Goal: Information Seeking & Learning: Learn about a topic

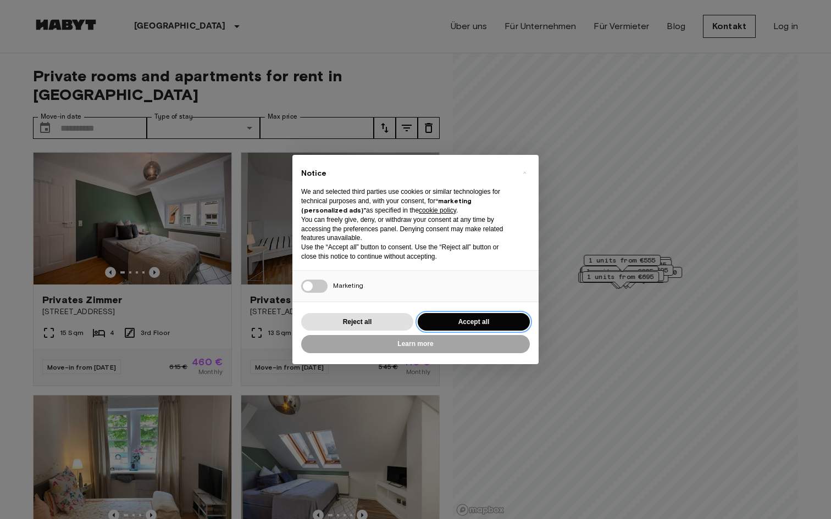
click at [450, 317] on button "Accept all" at bounding box center [474, 322] width 112 height 18
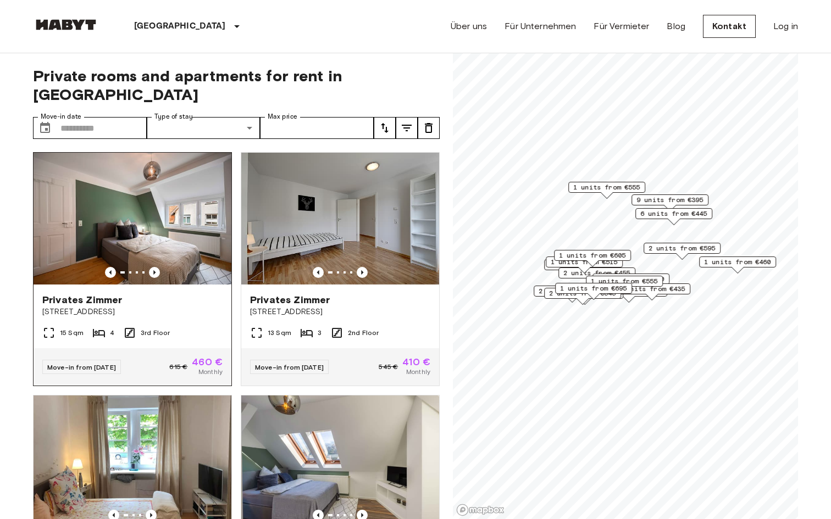
click at [173, 307] on span "[STREET_ADDRESS]" at bounding box center [132, 312] width 180 height 11
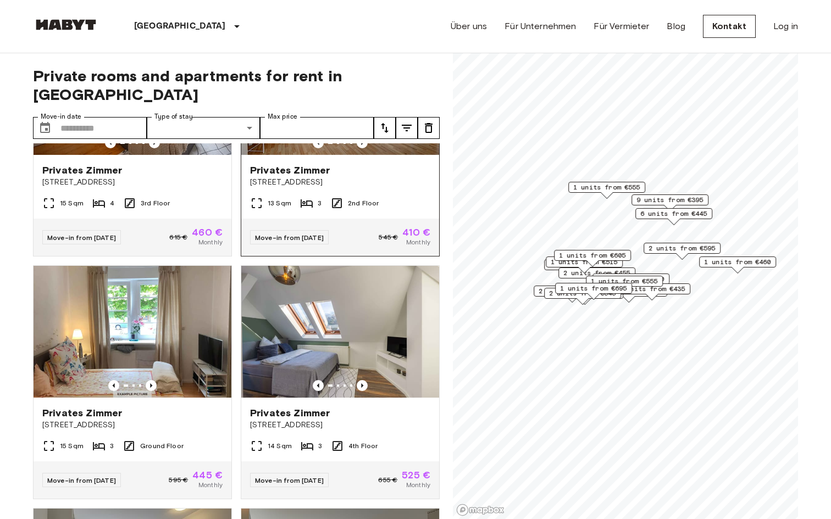
scroll to position [134, 0]
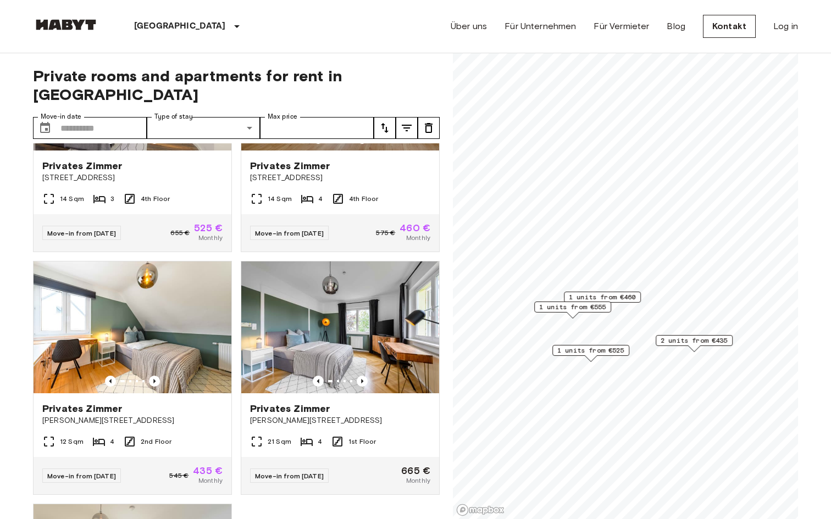
click at [701, 341] on span "2 units from €435" at bounding box center [694, 341] width 67 height 10
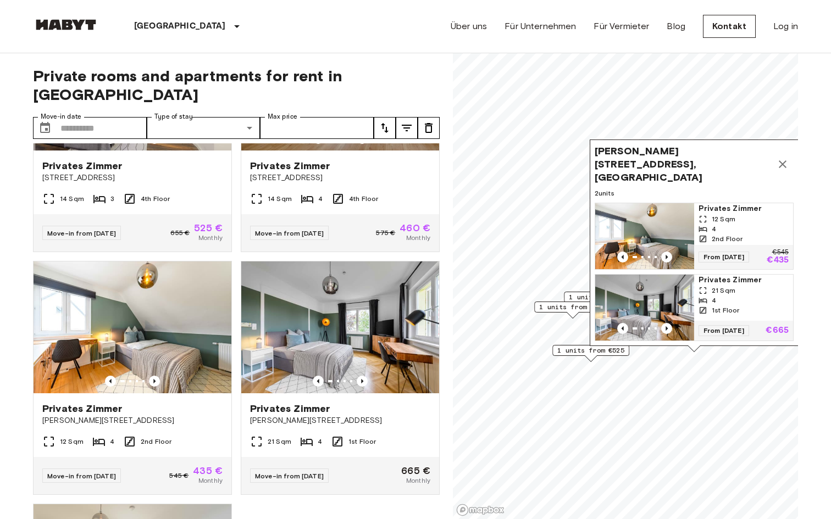
click at [655, 214] on img "Map marker" at bounding box center [644, 236] width 99 height 66
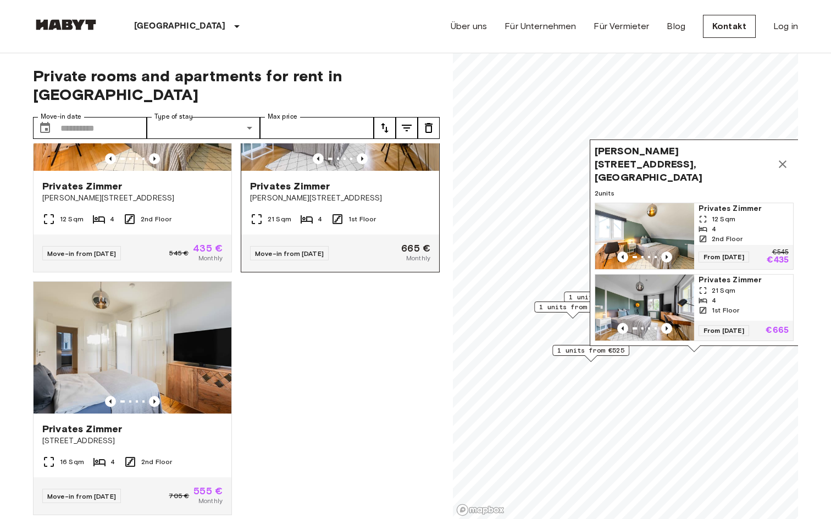
scroll to position [356, 0]
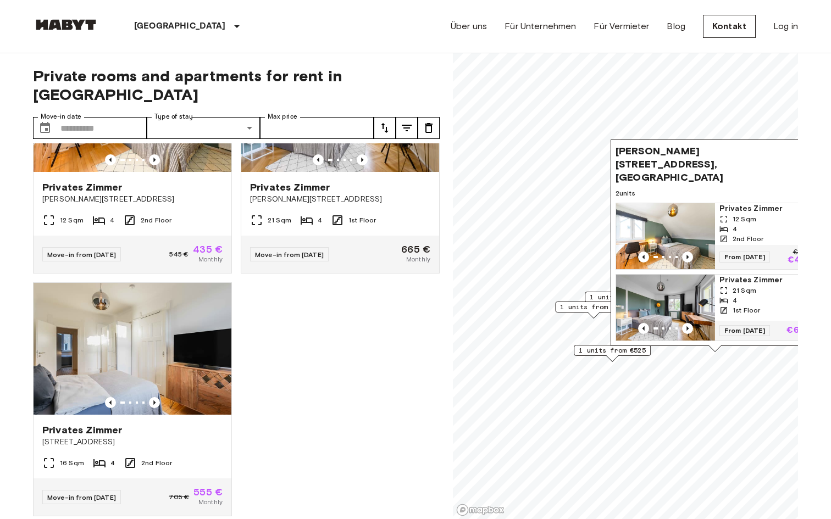
click at [568, 311] on span "1 units from €555" at bounding box center [593, 307] width 67 height 10
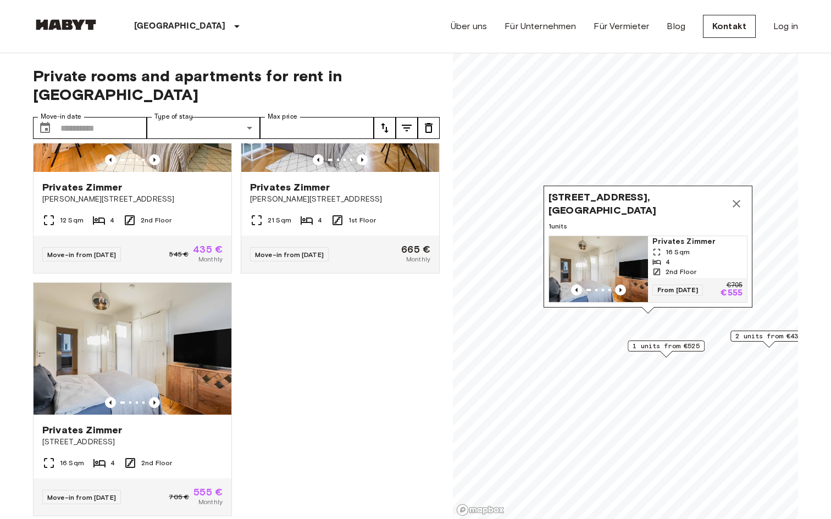
click at [739, 203] on icon "Map marker" at bounding box center [736, 203] width 13 height 13
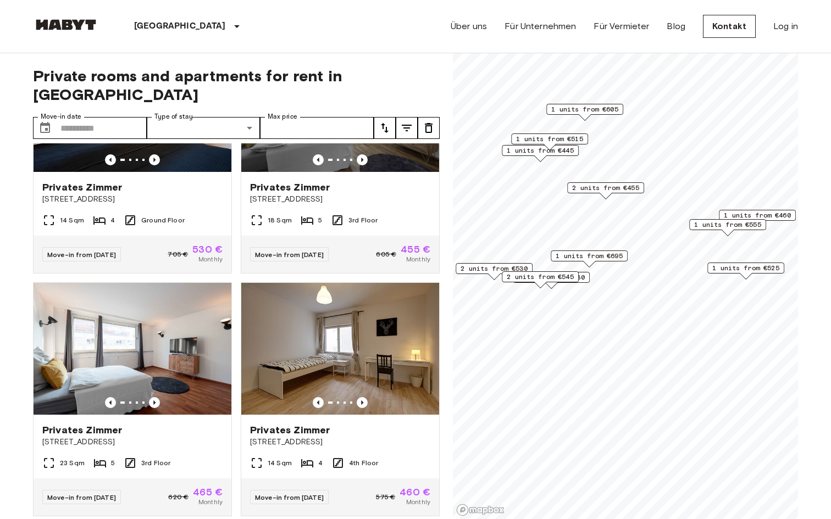
click at [562, 276] on span "2 units from €545" at bounding box center [540, 277] width 67 height 10
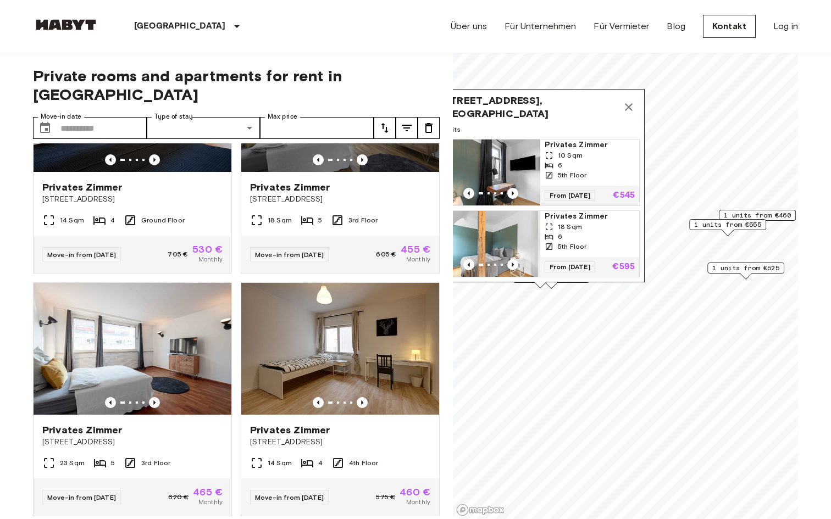
click at [628, 110] on icon "Map marker" at bounding box center [628, 107] width 13 height 13
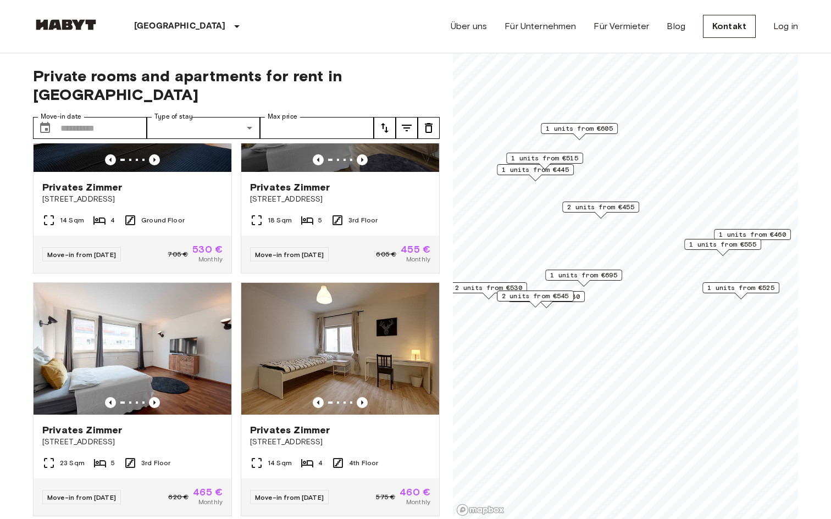
click at [591, 127] on span "1 units from €605" at bounding box center [579, 129] width 67 height 10
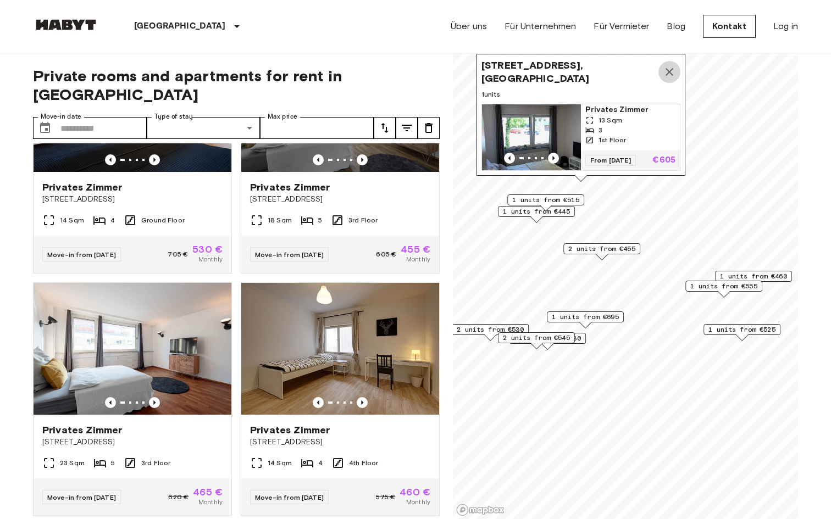
click at [659, 68] on button "Map marker" at bounding box center [669, 72] width 22 height 22
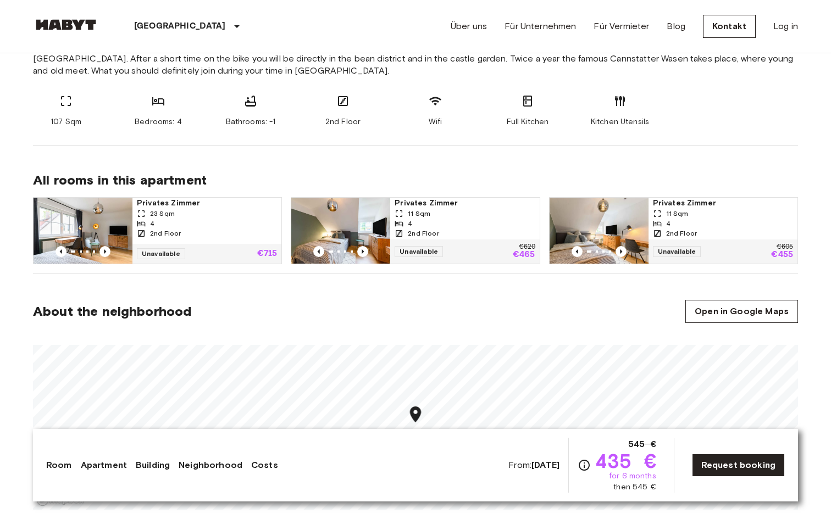
scroll to position [505, 0]
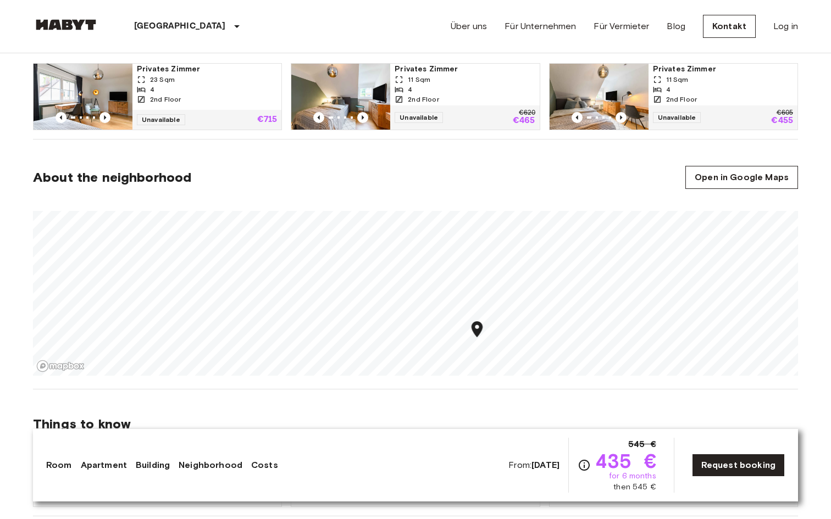
scroll to position [619, 0]
